Goal: Information Seeking & Learning: Learn about a topic

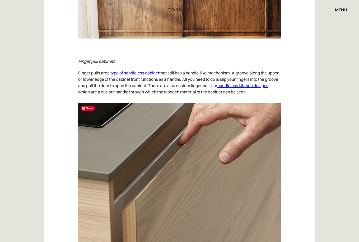
scroll to position [2751, 0]
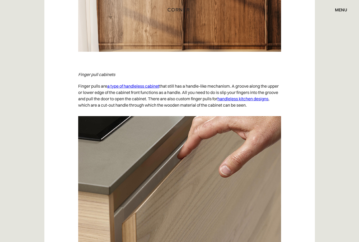
click at [247, 99] on link "handleless kitchen designs" at bounding box center [243, 98] width 51 height 5
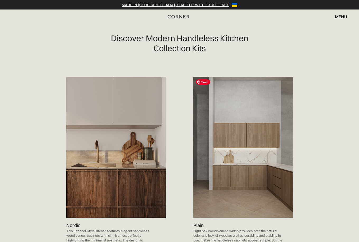
scroll to position [260, 0]
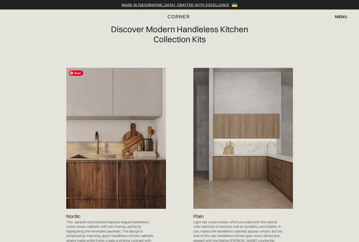
click at [125, 176] on img at bounding box center [116, 138] width 100 height 141
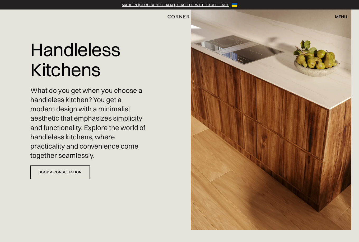
scroll to position [0, 0]
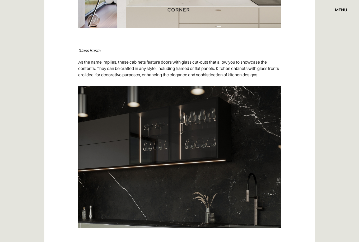
scroll to position [1723, 0]
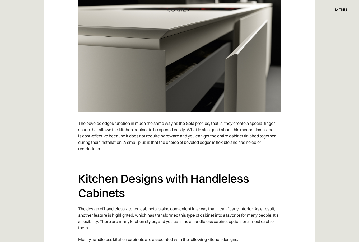
scroll to position [2471, 0]
